Goal: Register for event/course

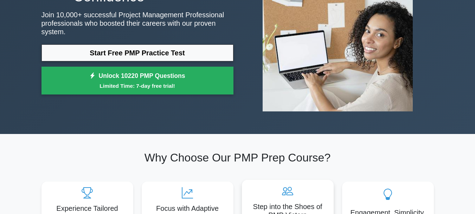
scroll to position [88, 0]
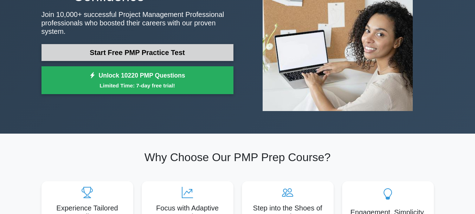
click at [163, 53] on link "Start Free PMP Practice Test" at bounding box center [138, 52] width 192 height 17
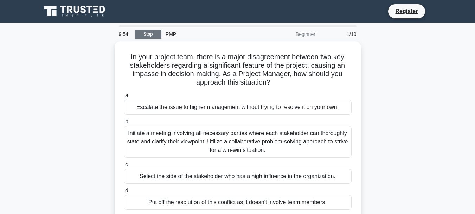
click at [152, 32] on link "Stop" at bounding box center [148, 34] width 26 height 9
